Goal: Transaction & Acquisition: Book appointment/travel/reservation

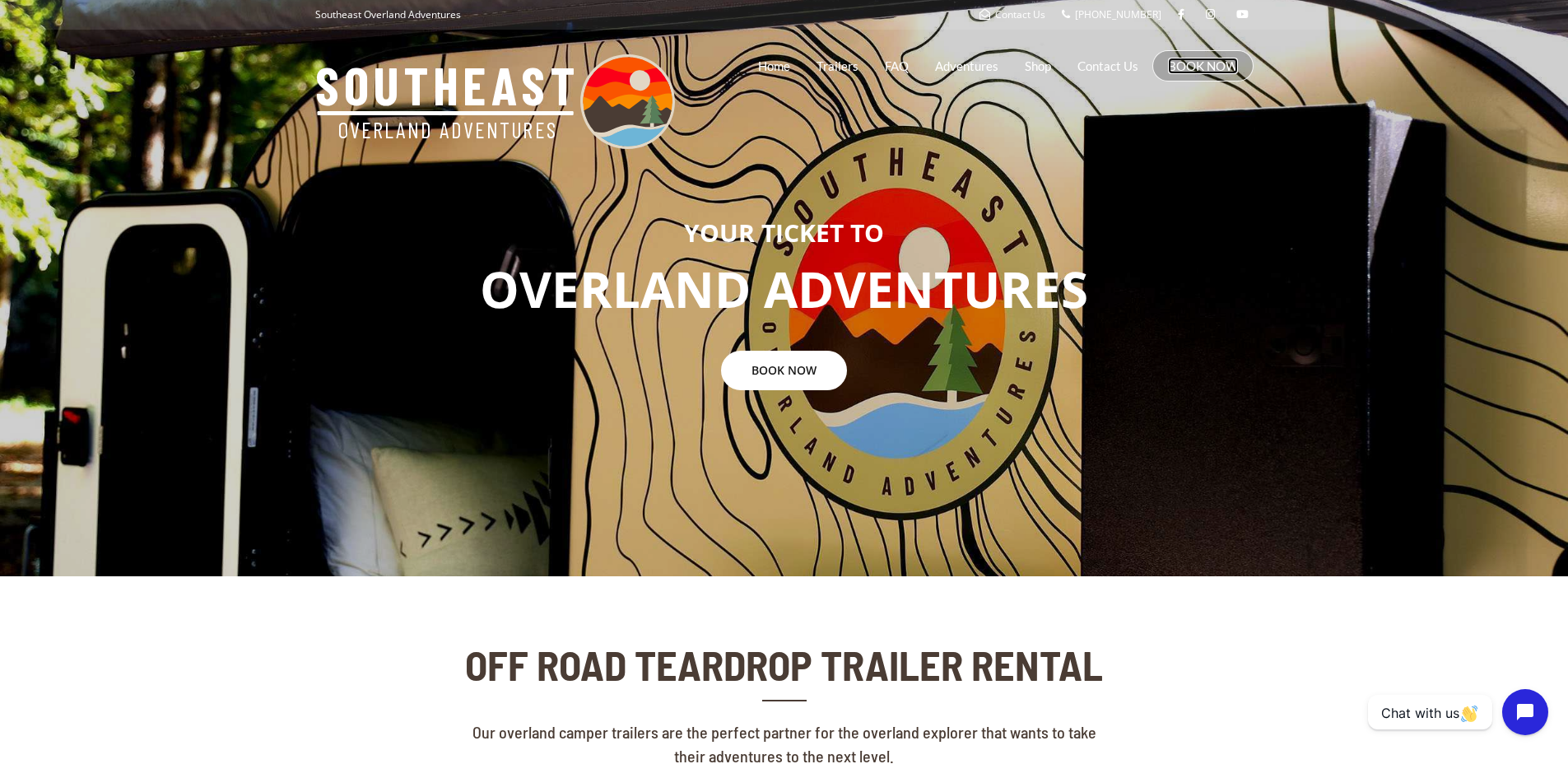
click at [1186, 61] on link "BOOK NOW" at bounding box center [1202, 65] width 70 height 16
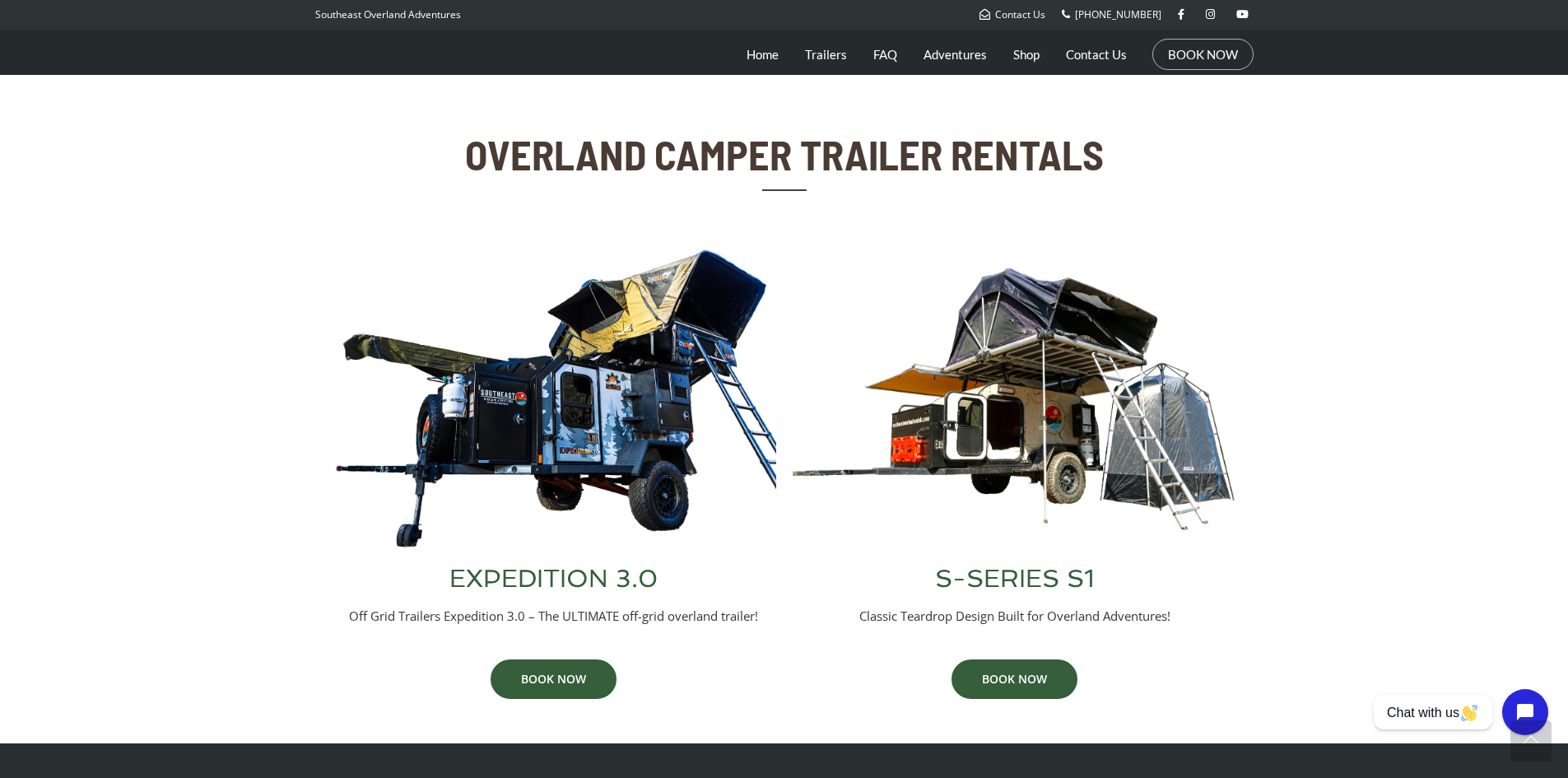
scroll to position [505, 0]
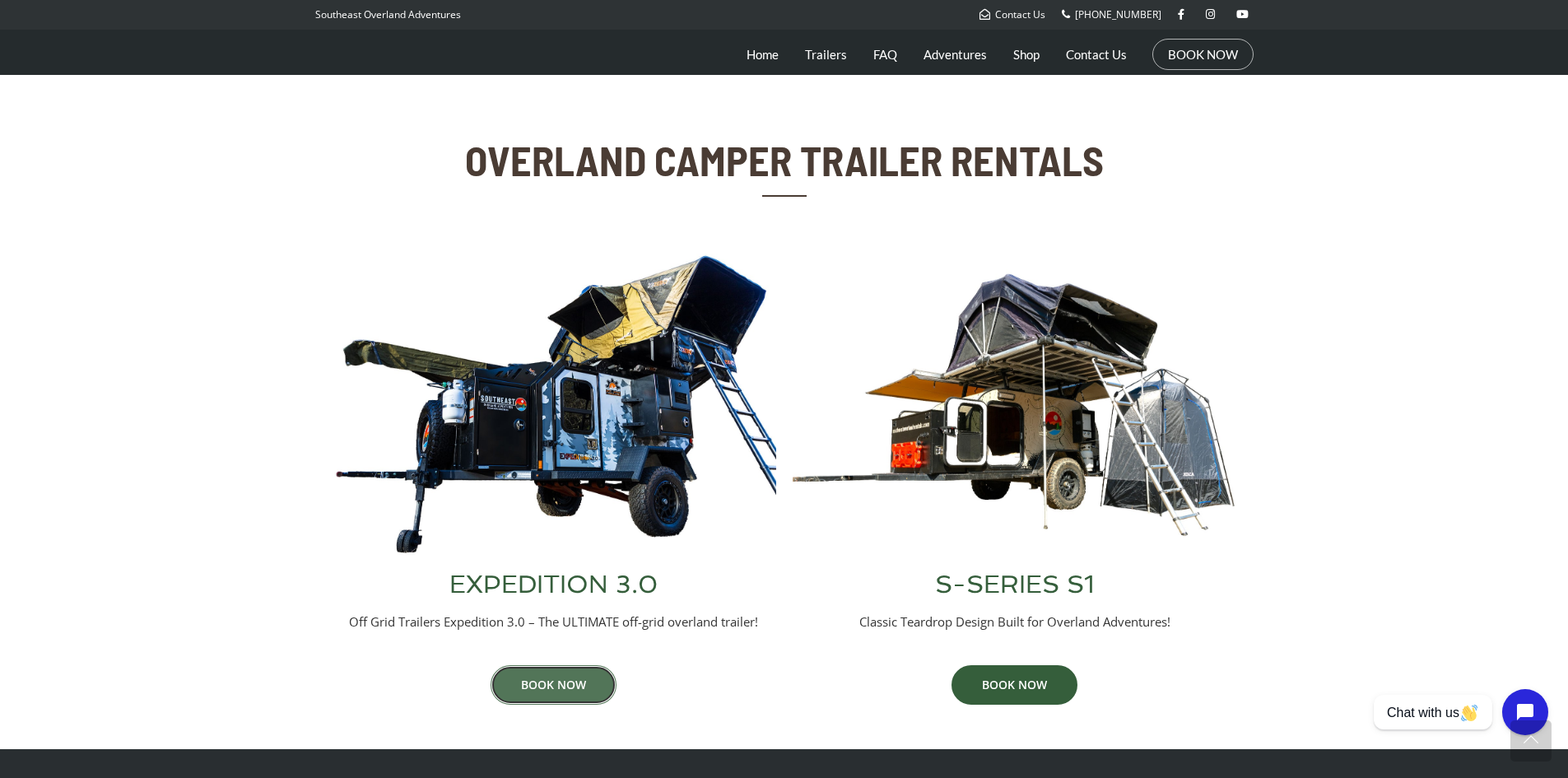
click at [570, 695] on link "BOOK NOW" at bounding box center [553, 685] width 126 height 39
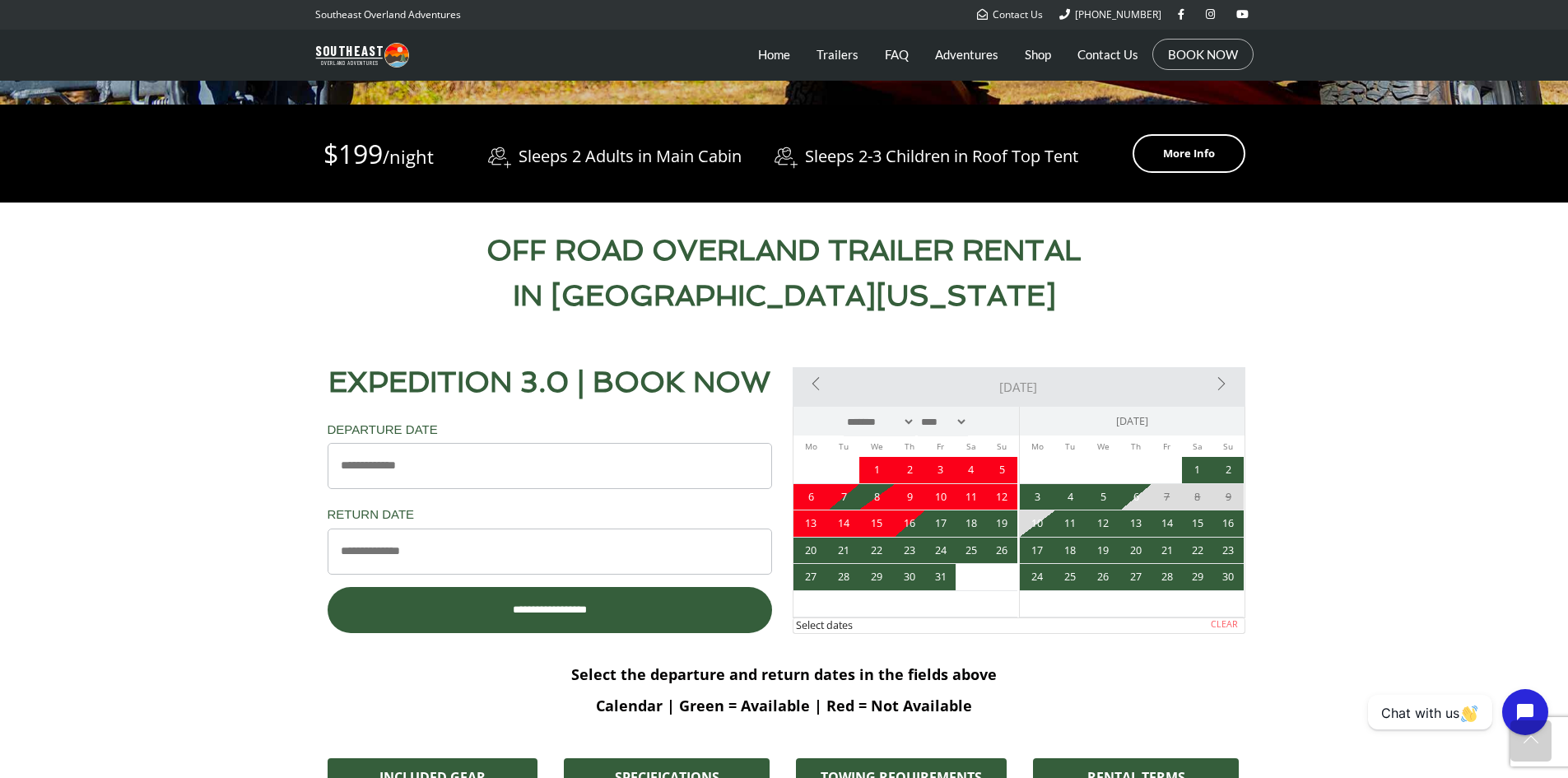
scroll to position [644, 0]
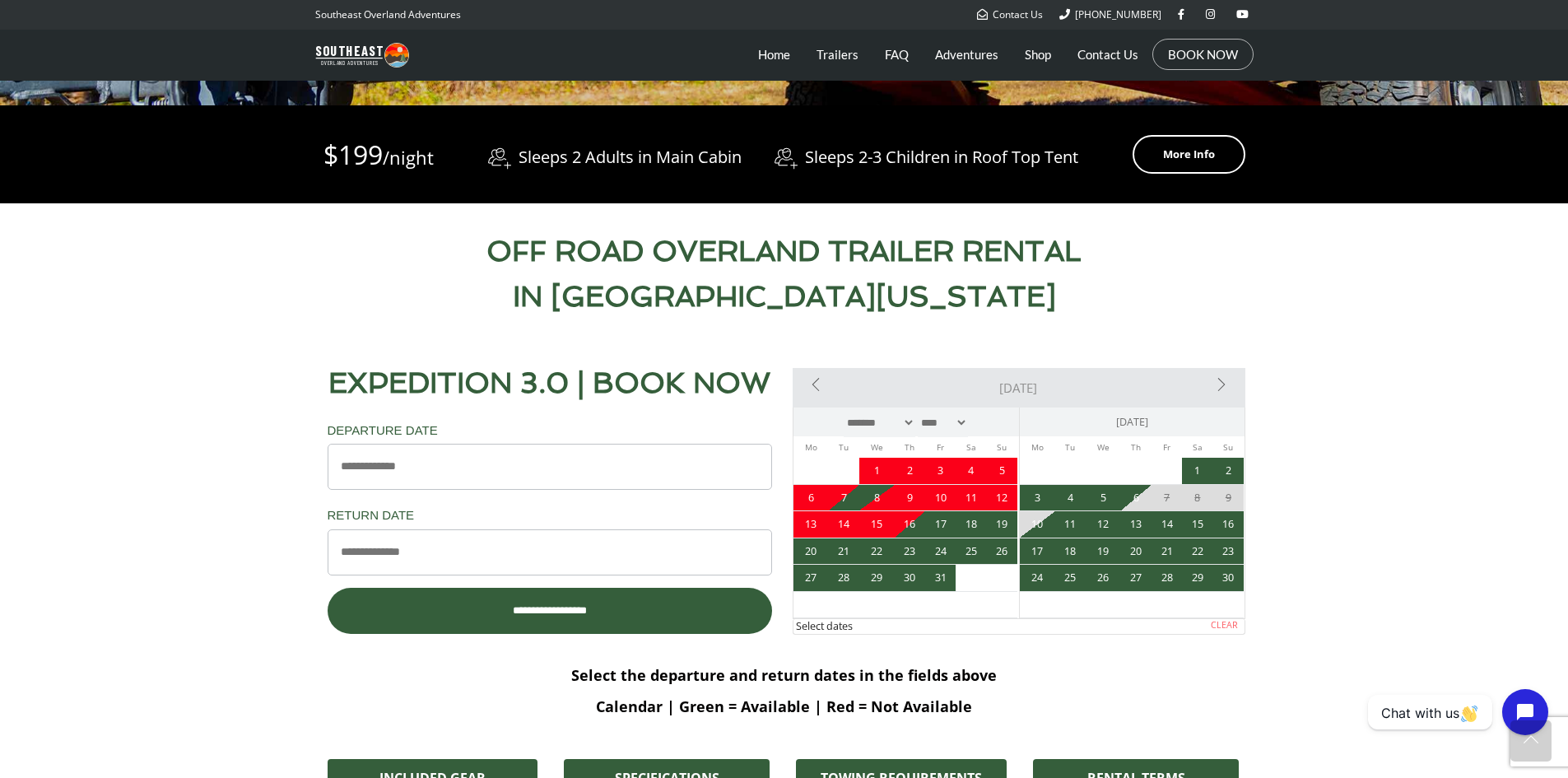
click at [823, 390] on div "<Prev [DATE] Next>" at bounding box center [1018, 388] width 452 height 39
click at [816, 388] on link "<Prev" at bounding box center [864, 385] width 136 height 33
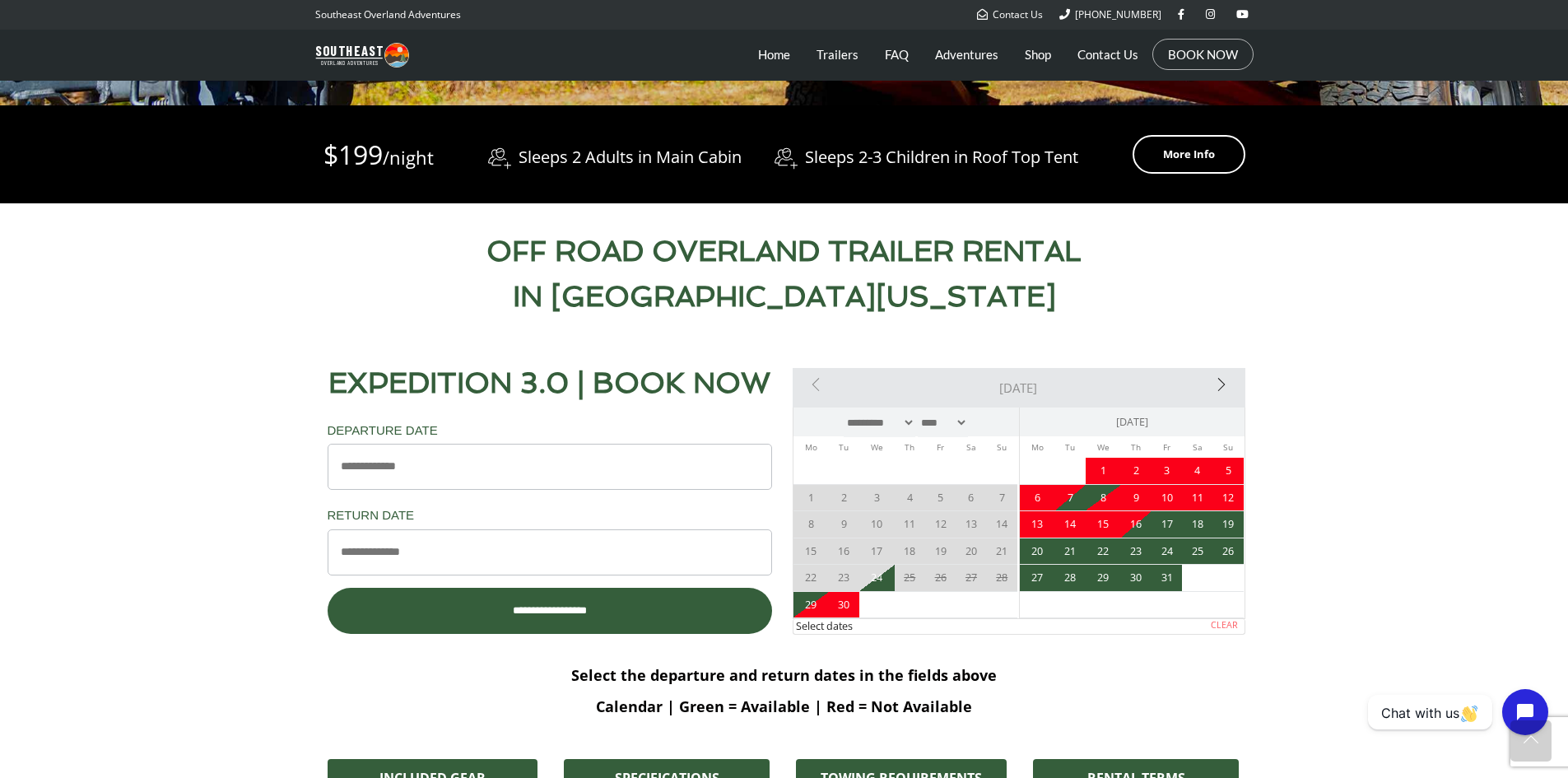
click at [1219, 382] on link "Next>" at bounding box center [1173, 385] width 136 height 33
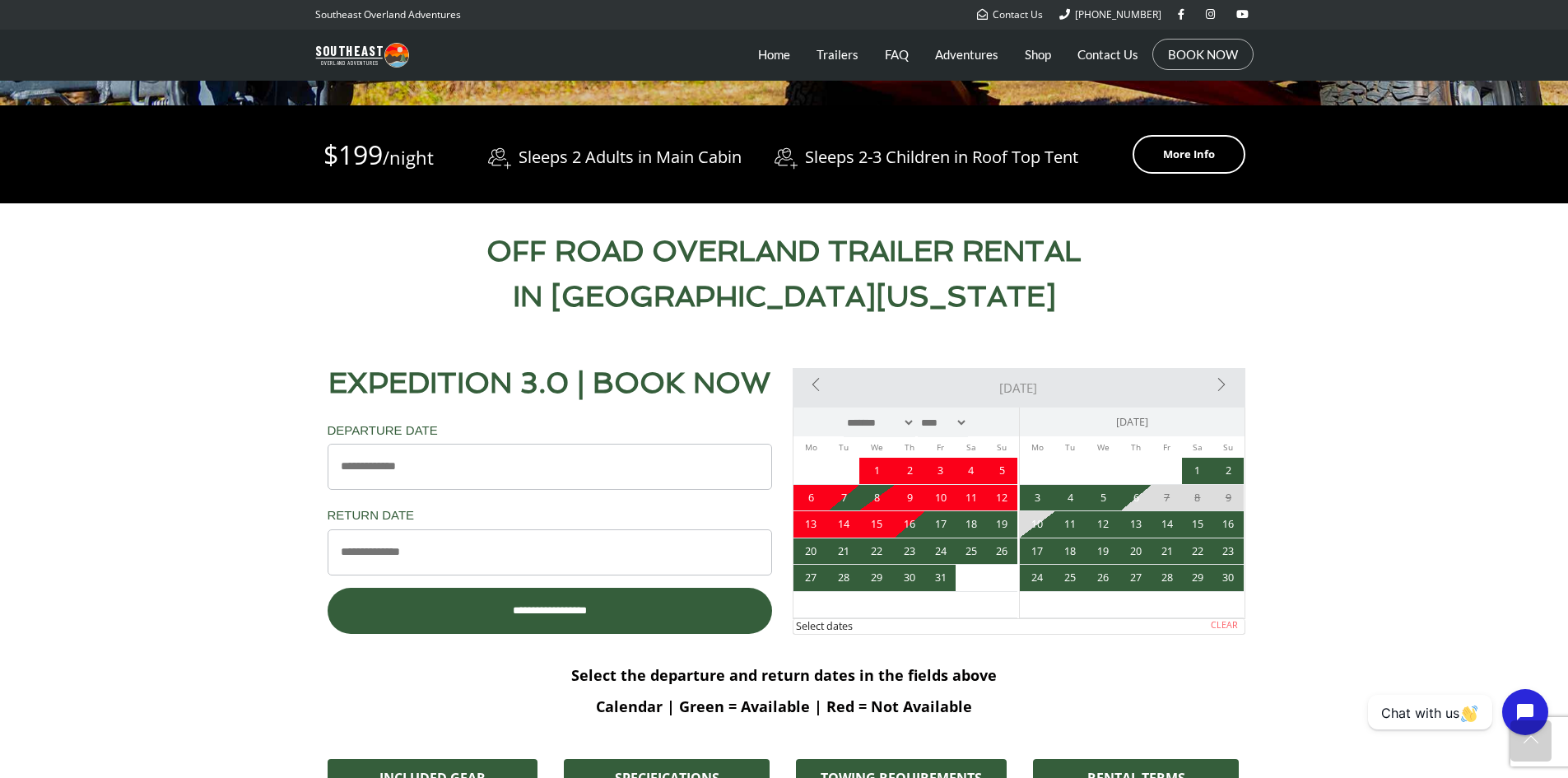
click at [1219, 382] on link "Next>" at bounding box center [1173, 385] width 136 height 33
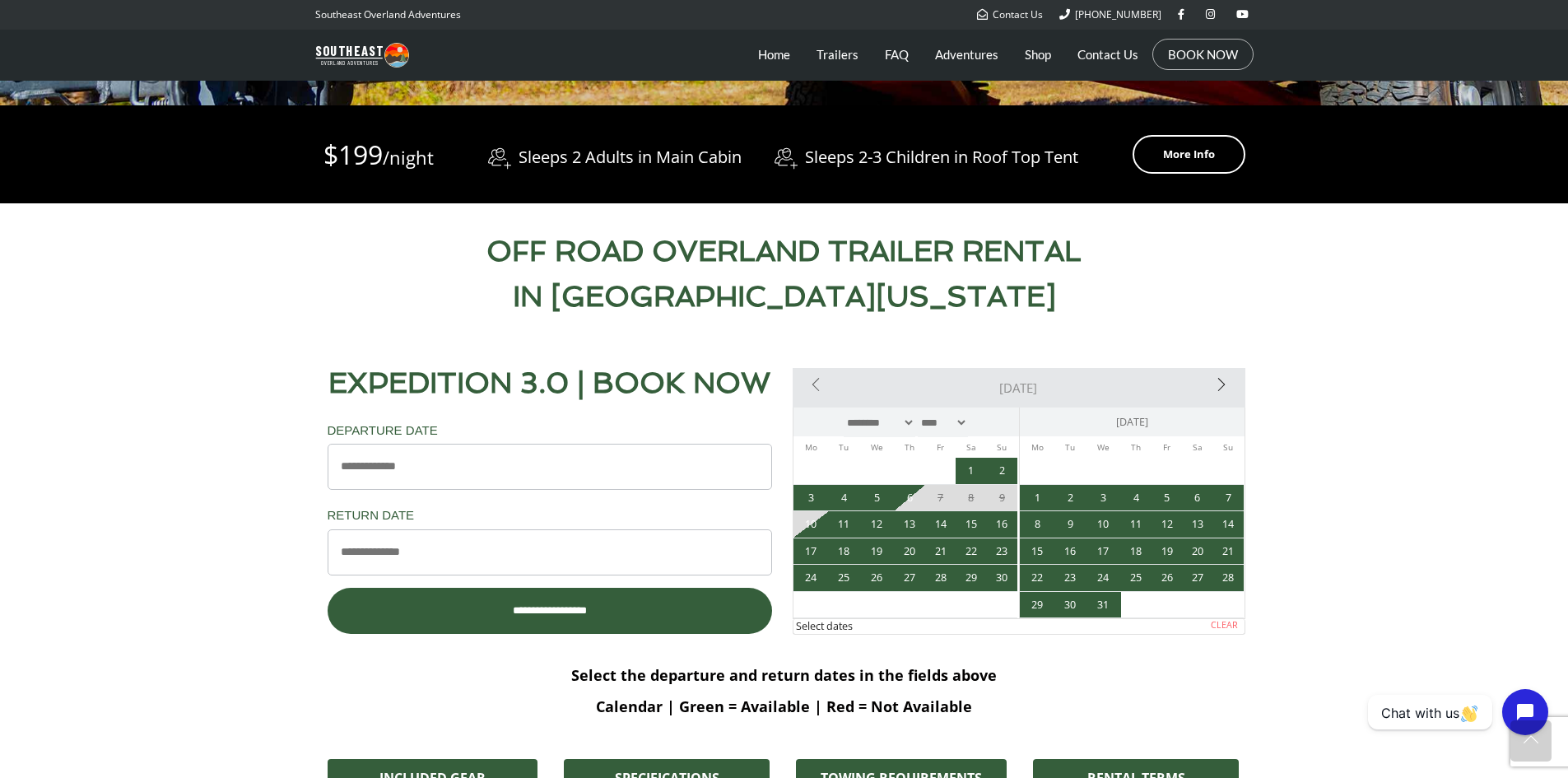
click at [1219, 382] on link "Next>" at bounding box center [1173, 385] width 136 height 33
